Goal: Find specific page/section: Find specific page/section

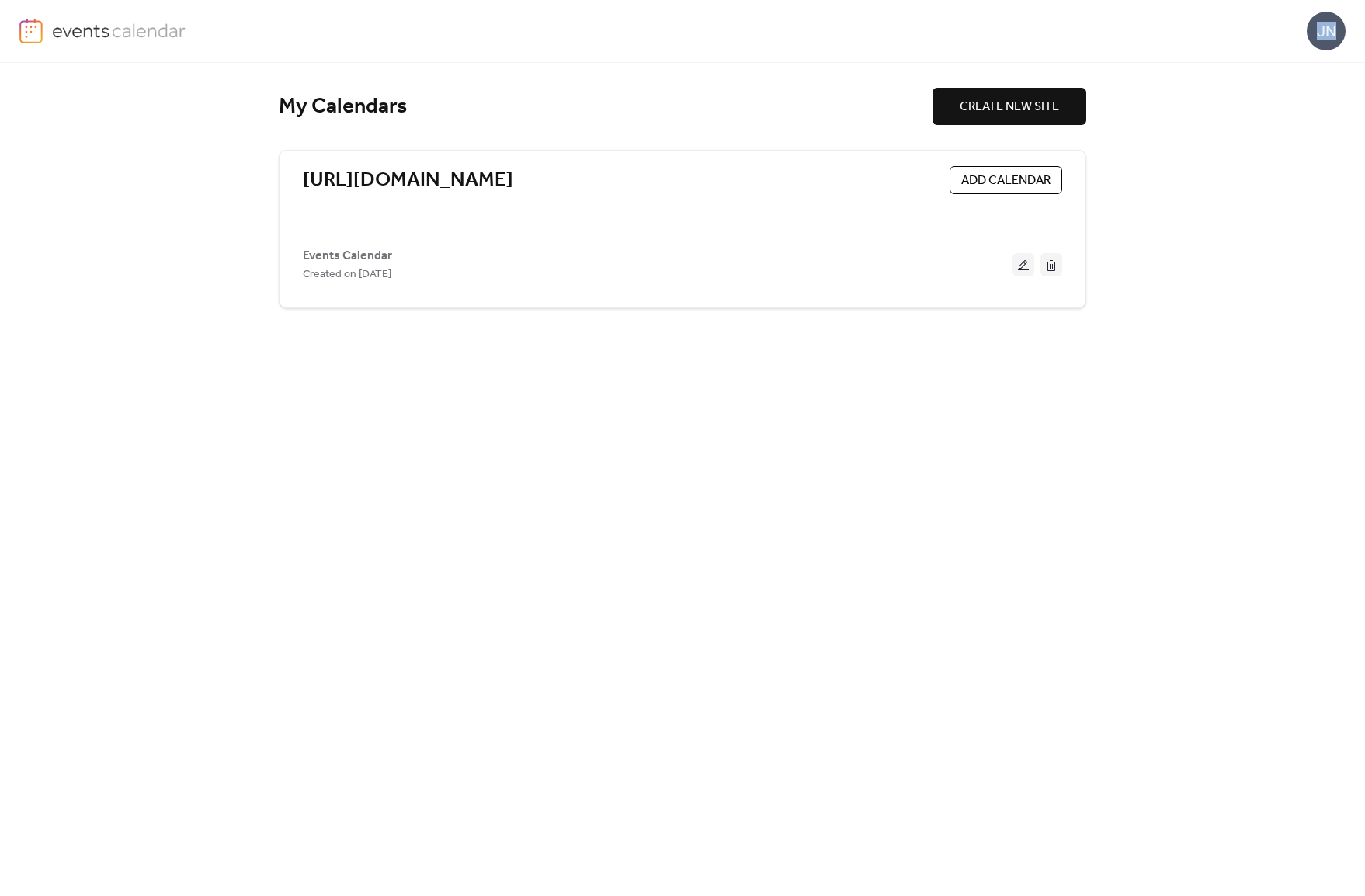
drag, startPoint x: 421, startPoint y: 126, endPoint x: 805, endPoint y: -47, distance: 421.2
click at [805, 0] on html "JN My Calendars CREATE NEW SITE [URL][DOMAIN_NAME] ADD CALENDAR Events Calendar…" at bounding box center [682, 448] width 1365 height 896
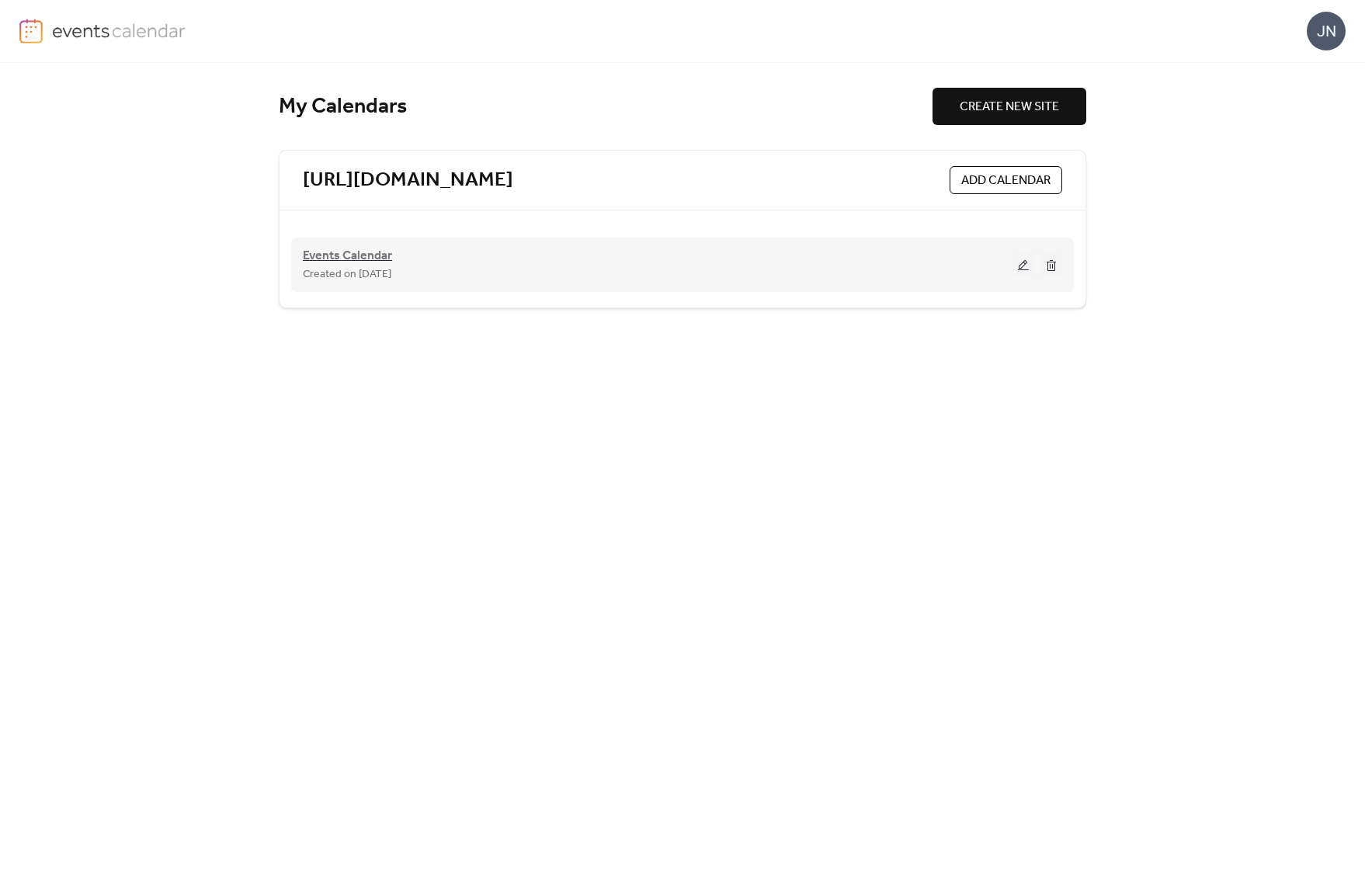
click at [360, 258] on span "Events Calendar" at bounding box center [347, 256] width 89 height 19
